Goal: Information Seeking & Learning: Learn about a topic

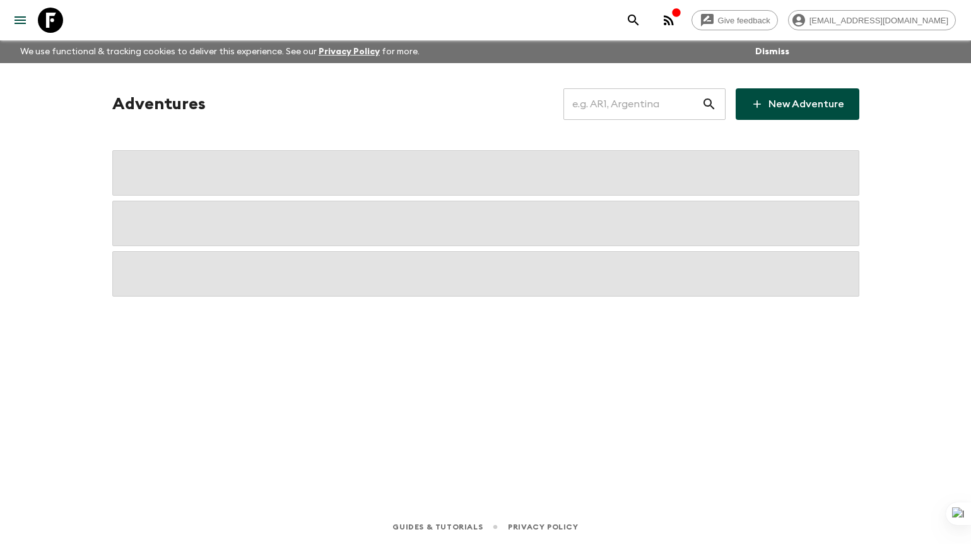
click at [655, 108] on input "text" at bounding box center [632, 103] width 138 height 35
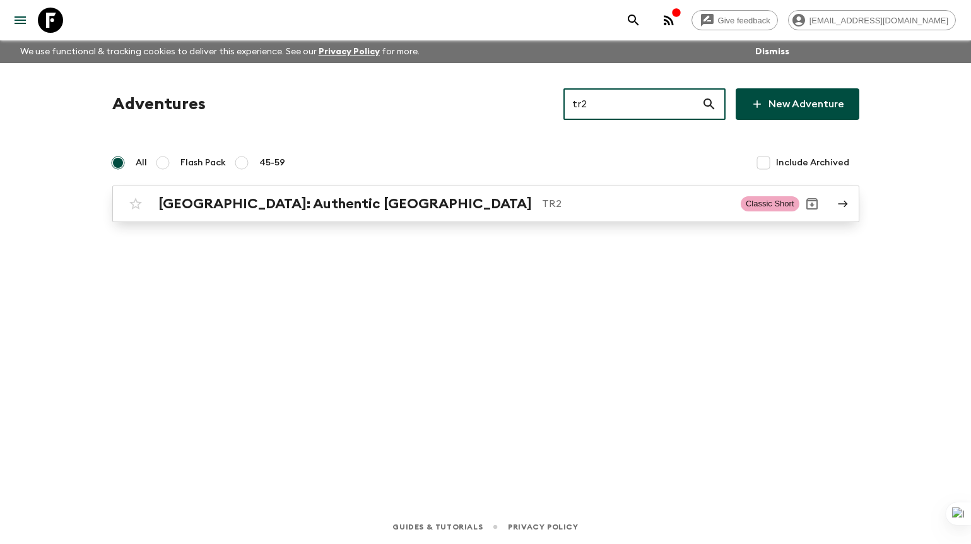
type input "tr2"
click at [654, 196] on div "[GEOGRAPHIC_DATA]: Authentic [GEOGRAPHIC_DATA] TR2" at bounding box center [444, 204] width 572 height 16
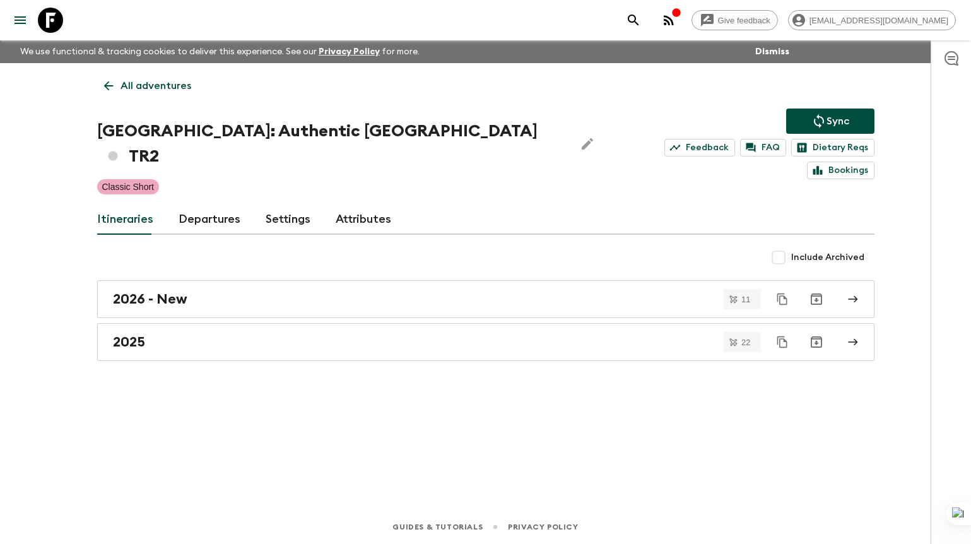
click at [223, 204] on link "Departures" at bounding box center [209, 219] width 62 height 30
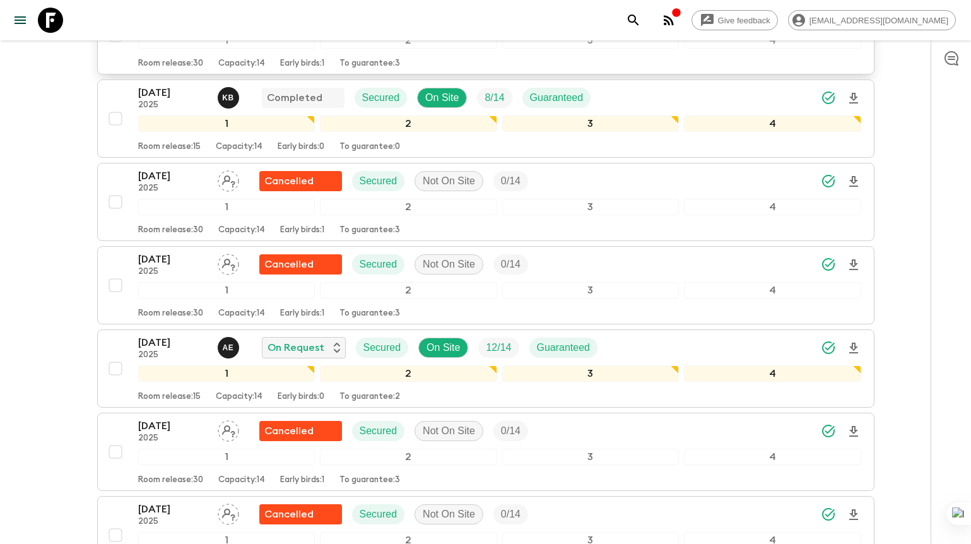
scroll to position [1596, 0]
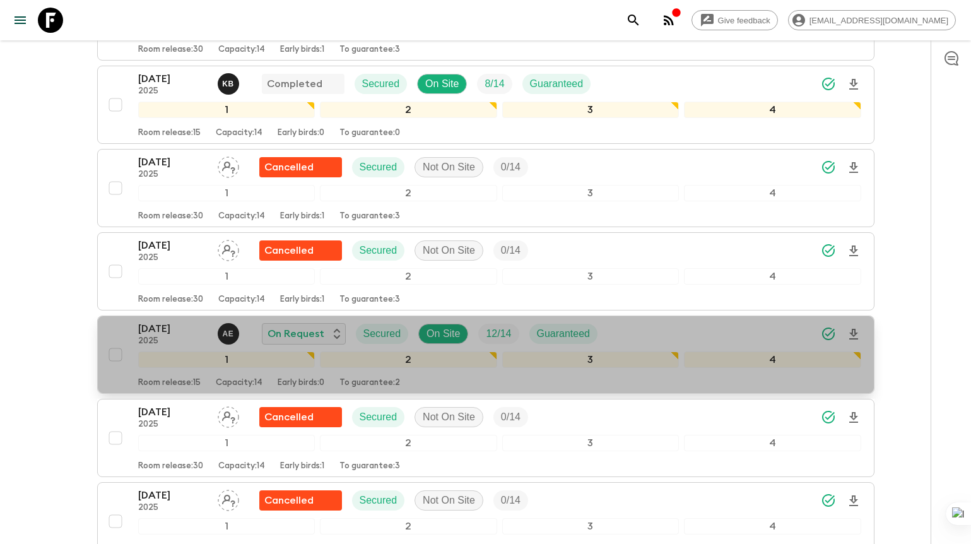
click at [161, 321] on p "[DATE]" at bounding box center [172, 328] width 69 height 15
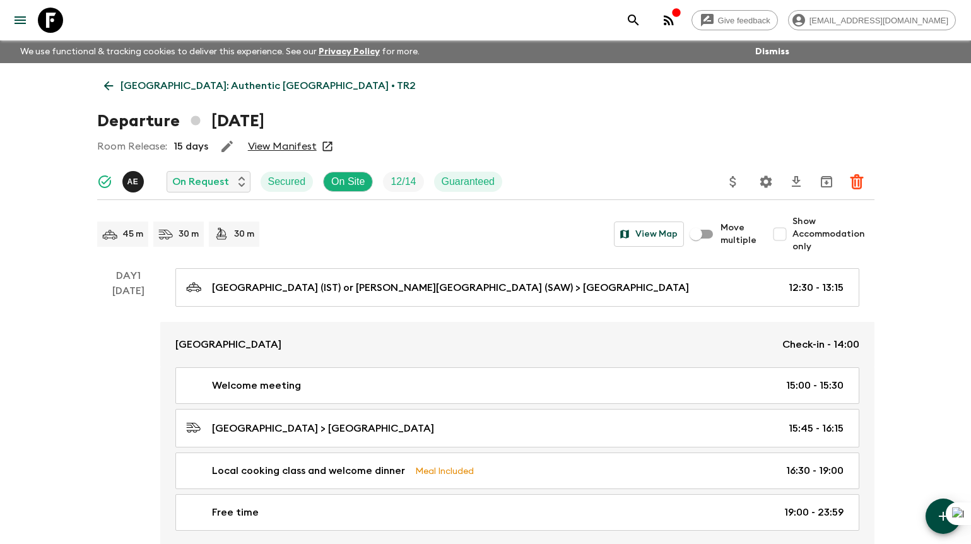
click at [788, 231] on input "Show Accommodation only" at bounding box center [779, 233] width 25 height 25
checkbox input "true"
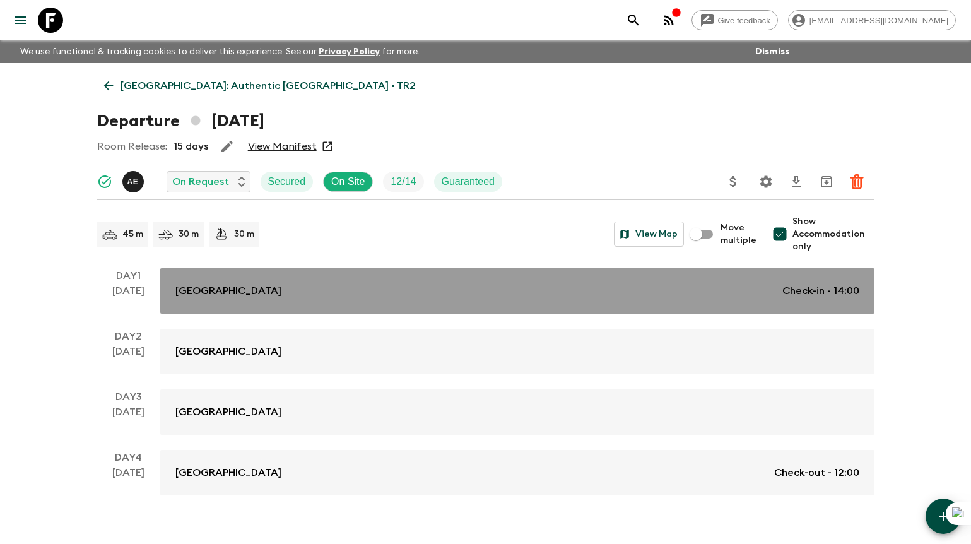
click at [518, 307] on link "[GEOGRAPHIC_DATA] Check-in - 14:00" at bounding box center [517, 290] width 714 height 45
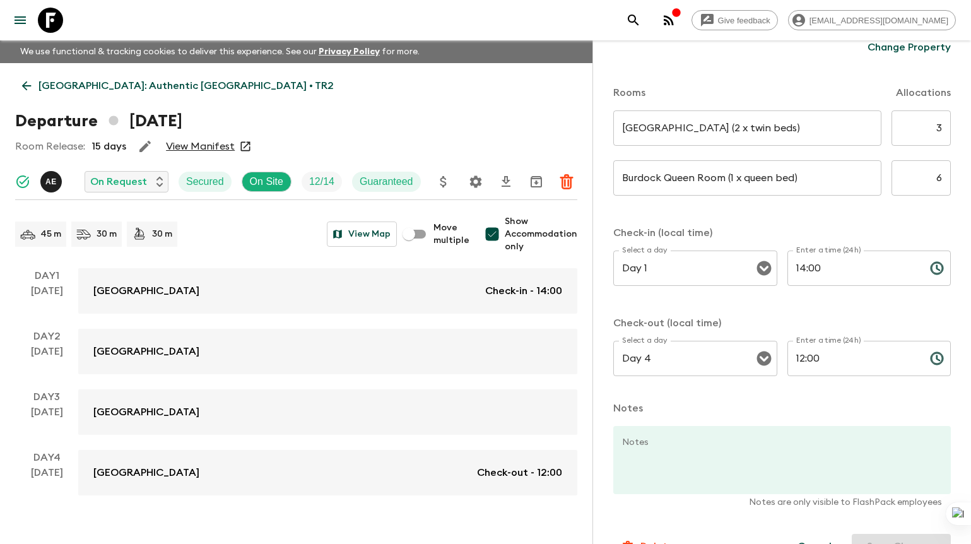
scroll to position [373, 0]
